Goal: Task Accomplishment & Management: Use online tool/utility

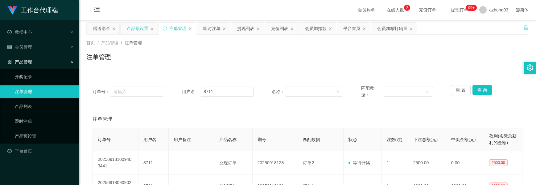
click at [142, 29] on div "产品预设置" at bounding box center [138, 29] width 22 height 12
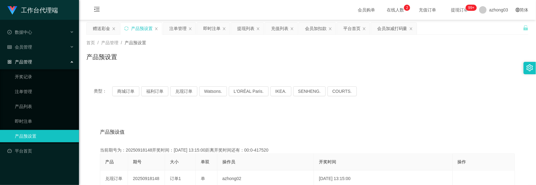
scroll to position [41, 0]
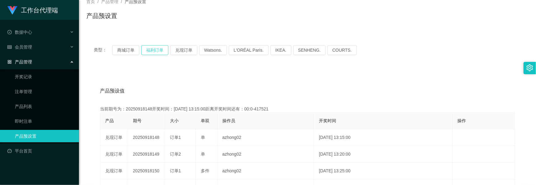
click at [159, 52] on button "福利订单" at bounding box center [154, 50] width 27 height 10
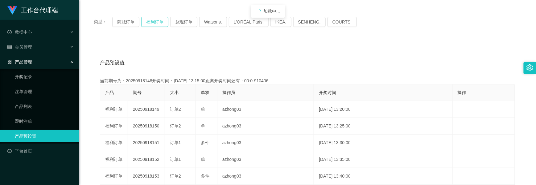
scroll to position [82, 0]
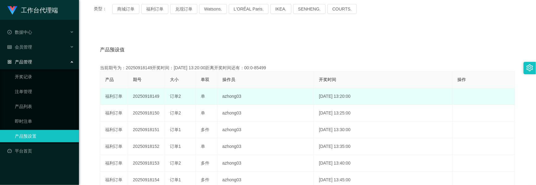
click at [153, 95] on td "20250918149" at bounding box center [146, 96] width 37 height 17
click at [152, 95] on td "20250918149" at bounding box center [146, 96] width 37 height 17
copy td "20250918149"
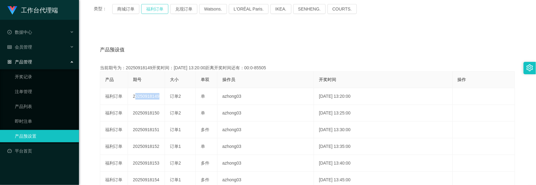
click at [163, 9] on button "福利订单" at bounding box center [154, 9] width 27 height 10
click at [162, 10] on button "福利订单" at bounding box center [154, 9] width 27 height 10
click at [154, 9] on button "福利订单" at bounding box center [154, 9] width 27 height 10
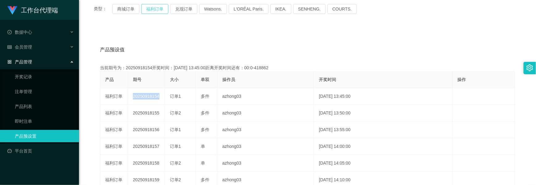
click at [154, 9] on button "福利订单" at bounding box center [154, 9] width 27 height 10
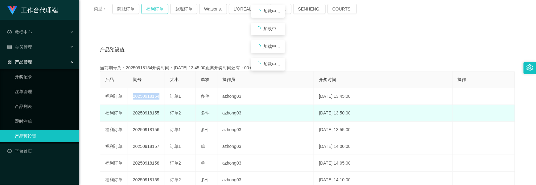
scroll to position [123, 0]
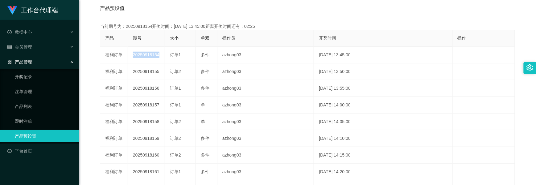
click at [389, 18] on div "产品预设值 添加期号 当前期号为：20250918154开奖时间：[DATE] 13:45:00距离开奖时间还有：02:25 产品 期号 大小 单双 操作员 …" at bounding box center [308, 116] width 428 height 233
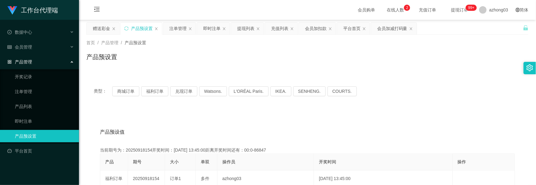
scroll to position [41, 0]
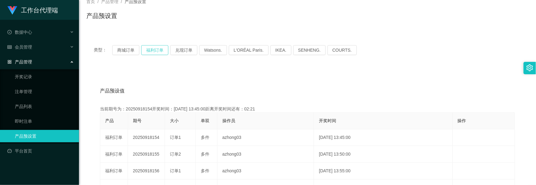
click at [158, 51] on button "福利订单" at bounding box center [154, 50] width 27 height 10
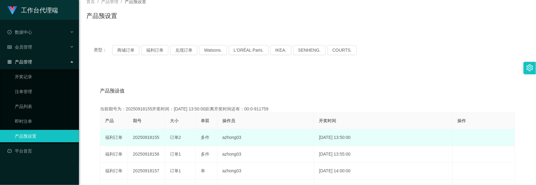
click at [144, 136] on td "20250918155" at bounding box center [146, 137] width 37 height 17
click at [143, 135] on td "20250918155" at bounding box center [146, 137] width 37 height 17
click at [148, 135] on td "20250918155" at bounding box center [146, 137] width 37 height 17
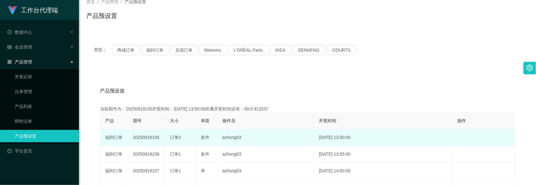
click at [148, 135] on td "20250918155" at bounding box center [146, 137] width 37 height 17
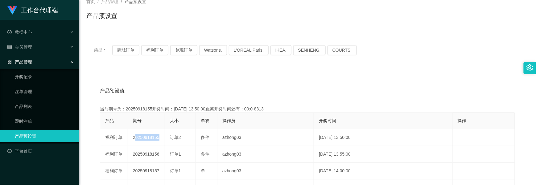
scroll to position [0, 0]
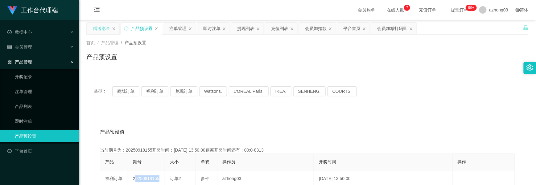
click at [108, 28] on div "赠送彩金" at bounding box center [101, 29] width 17 height 12
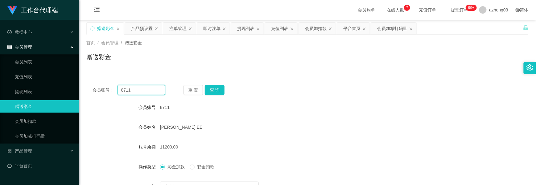
drag, startPoint x: 149, startPoint y: 88, endPoint x: 81, endPoint y: 70, distance: 70.1
click at [86, 70] on div "首页 / 会员管理 / 赠送彩金 / 赠送彩金 会员账号： 8711 重 置 查 询 会员账号 8711 会员姓名 [PERSON_NAME] EE 账号余额…" at bounding box center [307, 130] width 442 height 191
paste input "cyclone"
type input "cyclone"
click at [221, 89] on button "查 询" at bounding box center [215, 90] width 20 height 10
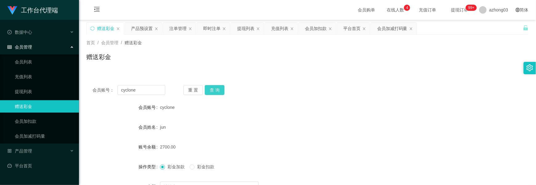
click at [213, 90] on button "查 询" at bounding box center [215, 90] width 20 height 10
click at [213, 90] on div "重 置 查 询" at bounding box center [220, 90] width 73 height 10
click at [213, 90] on button "查 询" at bounding box center [218, 90] width 27 height 10
click at [213, 90] on div "重 置 查 询" at bounding box center [220, 90] width 73 height 10
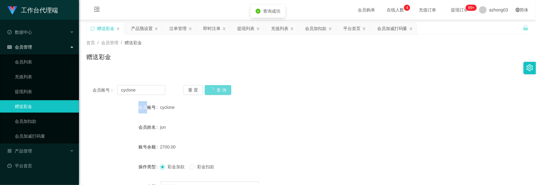
click at [213, 90] on div "重 置 查 询" at bounding box center [220, 90] width 73 height 10
click at [212, 89] on button "查 询" at bounding box center [215, 90] width 20 height 10
click at [212, 89] on div "重 置 查 询" at bounding box center [220, 90] width 73 height 10
click at [212, 89] on button "查 询" at bounding box center [215, 90] width 20 height 10
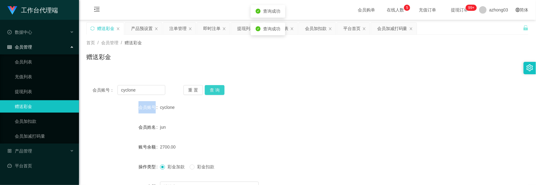
click at [212, 89] on div "重 置 查 询" at bounding box center [220, 90] width 73 height 10
click at [212, 89] on button "查 询" at bounding box center [215, 90] width 20 height 10
click at [212, 89] on div "重 置 查 询" at bounding box center [220, 90] width 73 height 10
click at [212, 89] on button "查 询" at bounding box center [215, 90] width 20 height 10
click at [212, 89] on div "重 置 查 询" at bounding box center [220, 90] width 73 height 10
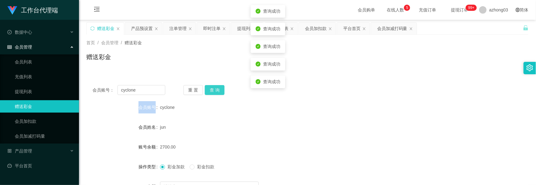
click at [212, 89] on button "查 询" at bounding box center [215, 90] width 20 height 10
click at [212, 89] on button "查 询" at bounding box center [218, 90] width 27 height 10
click at [212, 89] on div "重 置 查 询" at bounding box center [220, 90] width 73 height 10
click at [212, 89] on button "查 询" at bounding box center [215, 90] width 20 height 10
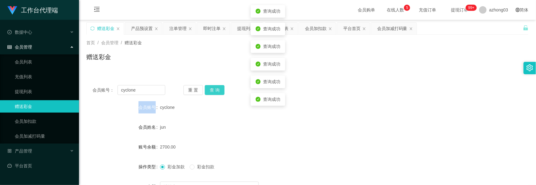
click at [212, 89] on button "查 询" at bounding box center [215, 90] width 20 height 10
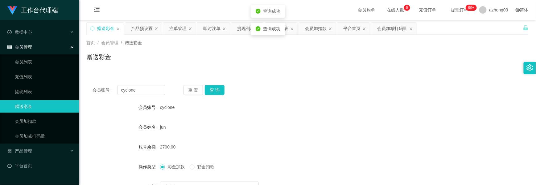
click at [246, 103] on div "cyclone" at bounding box center [289, 107] width 258 height 12
click at [215, 94] on button "查 询" at bounding box center [215, 90] width 20 height 10
click at [216, 92] on button "查 询" at bounding box center [215, 90] width 20 height 10
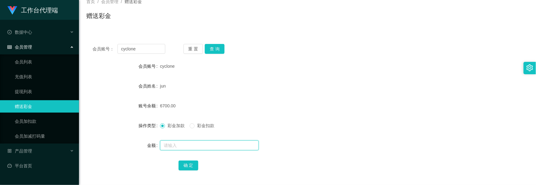
click at [173, 145] on input "text" at bounding box center [209, 145] width 99 height 10
type input "2000"
click at [215, 50] on button "查 询" at bounding box center [215, 49] width 20 height 10
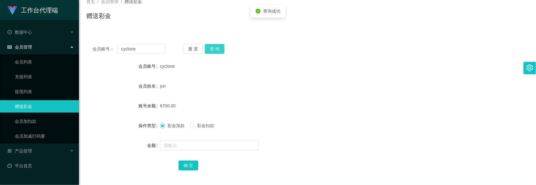
click at [215, 50] on button "查 询" at bounding box center [215, 49] width 20 height 10
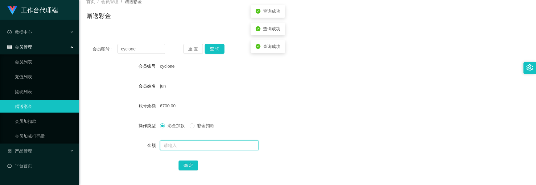
click at [173, 142] on input "text" at bounding box center [209, 145] width 99 height 10
click at [178, 146] on input "text" at bounding box center [209, 145] width 99 height 10
click at [178, 144] on input "text" at bounding box center [209, 145] width 99 height 10
type input "2000"
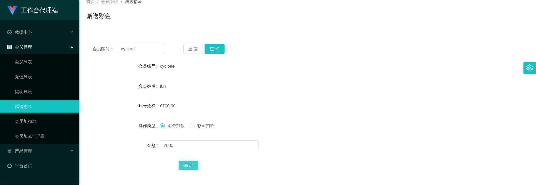
click at [182, 164] on button "确 定" at bounding box center [189, 165] width 20 height 10
click at [215, 52] on button "查 询" at bounding box center [215, 49] width 20 height 10
click at [221, 52] on button "查 询" at bounding box center [215, 49] width 20 height 10
